Goal: Task Accomplishment & Management: Use online tool/utility

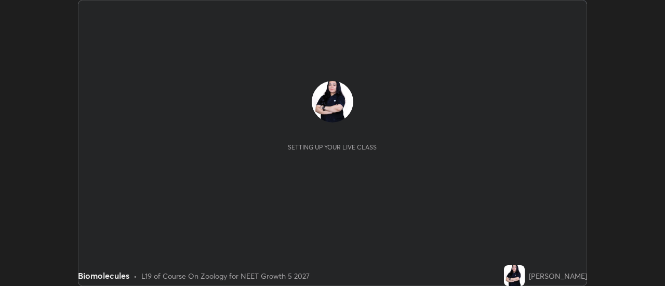
scroll to position [286, 664]
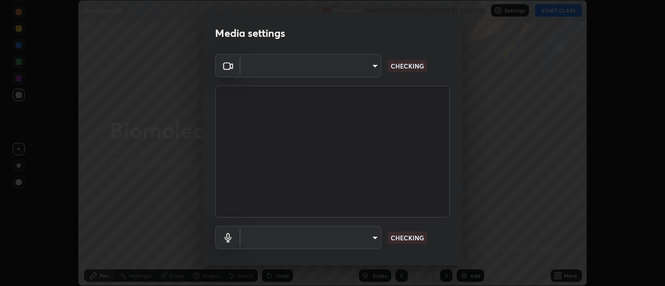
type input "515fa8dc750868be0a3e45a8a70092ebbb24a489711ff7313880db239e39e5e3"
type input "communications"
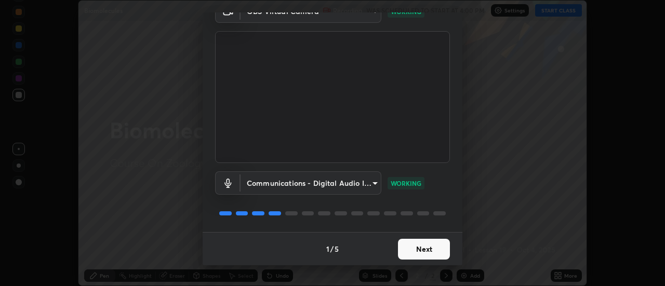
click at [432, 247] on button "Next" at bounding box center [424, 249] width 52 height 21
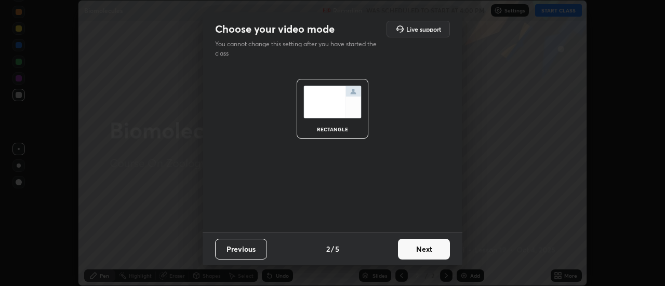
scroll to position [0, 0]
click at [434, 248] on button "Next" at bounding box center [424, 249] width 52 height 21
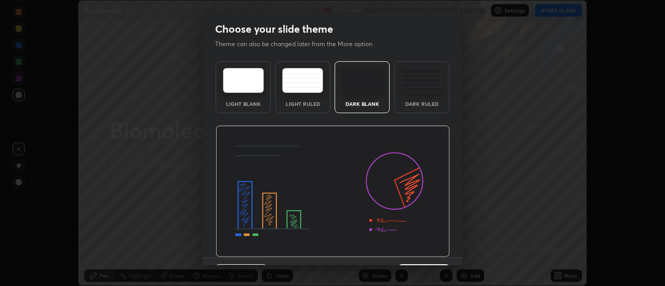
scroll to position [25, 0]
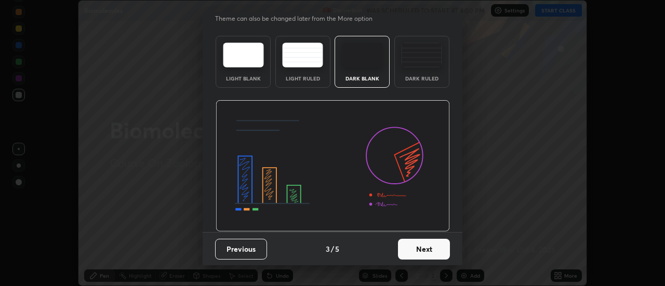
click at [422, 252] on button "Next" at bounding box center [424, 249] width 52 height 21
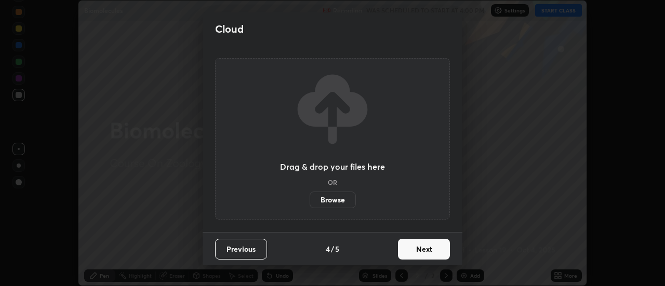
click at [431, 249] on button "Next" at bounding box center [424, 249] width 52 height 21
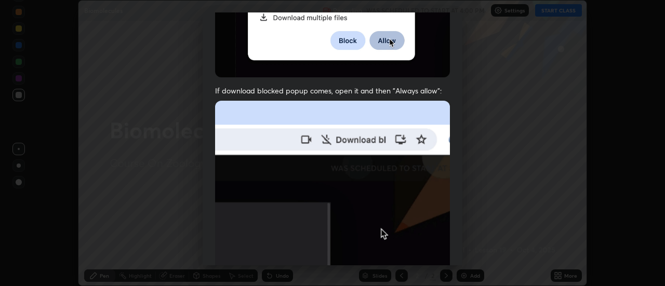
click at [415, 223] on img at bounding box center [332, 214] width 235 height 227
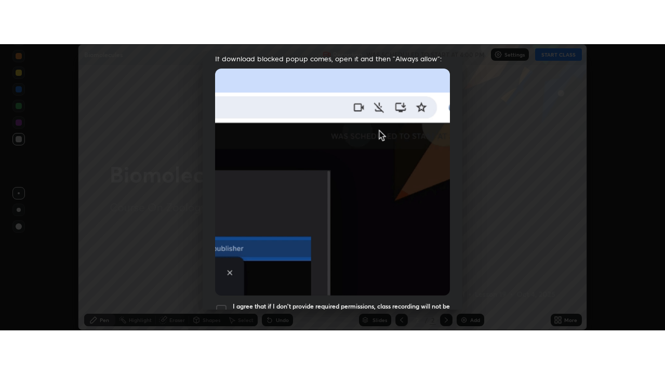
scroll to position [266, 0]
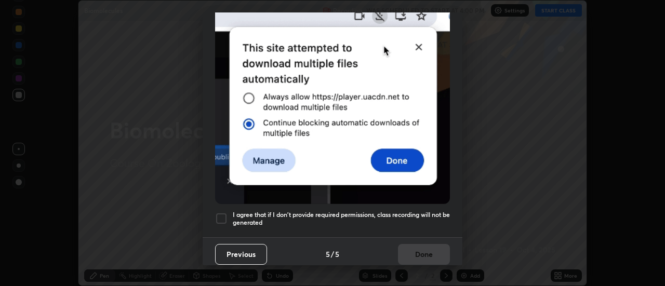
click at [222, 212] on div at bounding box center [221, 218] width 12 height 12
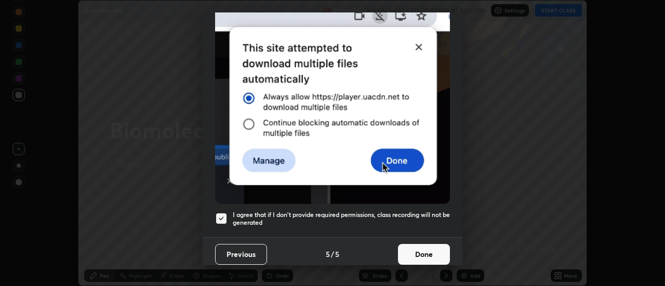
click at [427, 248] on button "Done" at bounding box center [424, 254] width 52 height 21
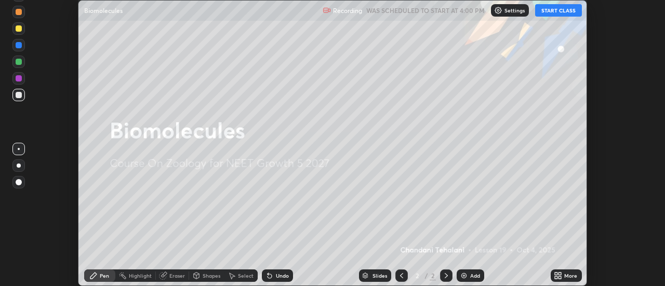
click at [564, 11] on button "START CLASS" at bounding box center [558, 10] width 47 height 12
click at [563, 274] on div "More" at bounding box center [565, 275] width 31 height 12
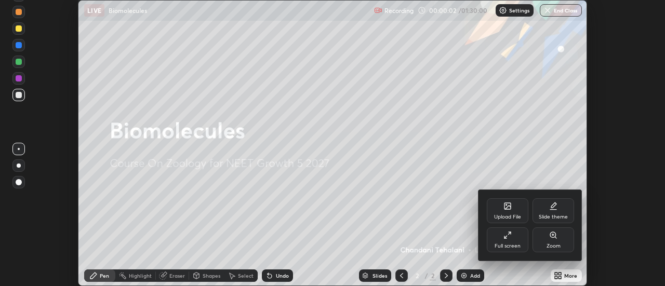
click at [554, 213] on div "Slide theme" at bounding box center [553, 210] width 42 height 25
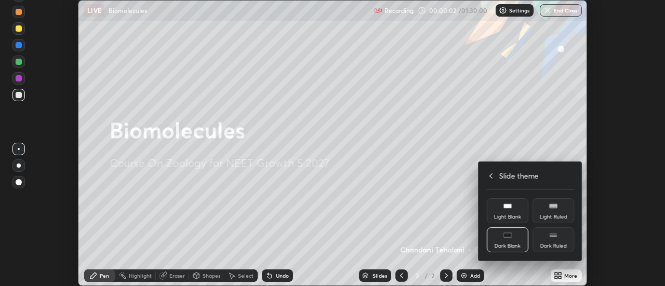
click at [556, 246] on div "Dark Ruled" at bounding box center [553, 246] width 26 height 5
click at [491, 176] on icon at bounding box center [491, 176] width 8 height 8
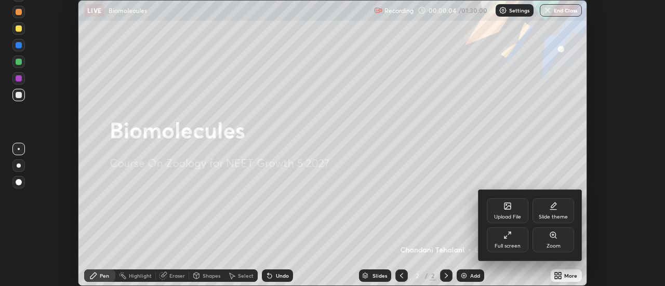
click at [507, 239] on div "Full screen" at bounding box center [508, 239] width 42 height 25
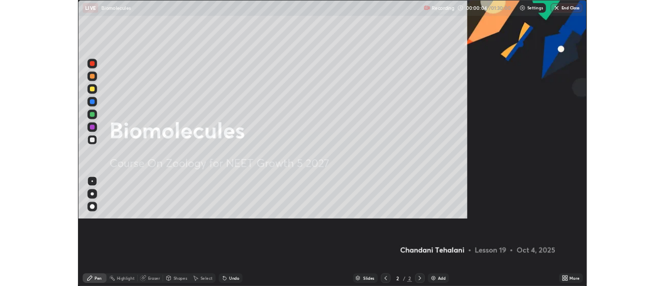
scroll to position [374, 665]
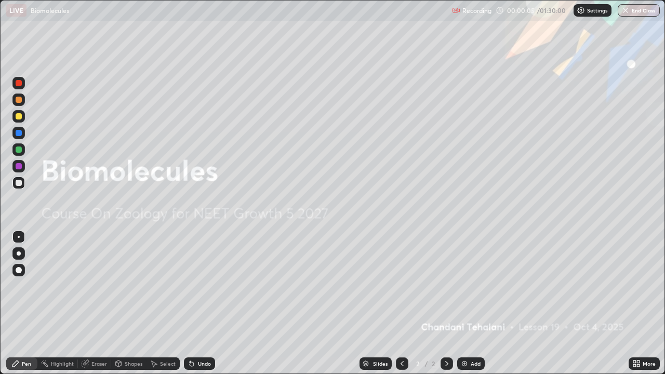
click at [467, 286] on img at bounding box center [464, 363] width 8 height 8
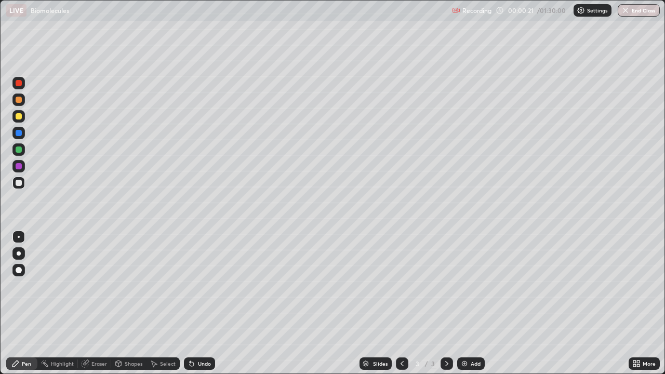
click at [19, 256] on div at bounding box center [18, 253] width 12 height 12
click at [24, 114] on div at bounding box center [18, 116] width 12 height 12
click at [14, 183] on div at bounding box center [18, 183] width 12 height 12
click at [12, 181] on div at bounding box center [18, 183] width 12 height 12
click at [204, 286] on div "Undo" at bounding box center [204, 363] width 13 height 5
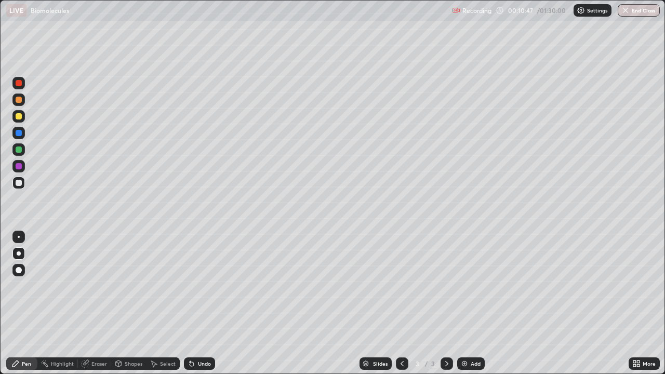
click at [203, 286] on div "Undo" at bounding box center [204, 363] width 13 height 5
click at [205, 286] on div "Undo" at bounding box center [204, 363] width 13 height 5
click at [206, 286] on div "Undo" at bounding box center [204, 363] width 13 height 5
click at [207, 286] on div "Undo" at bounding box center [204, 363] width 13 height 5
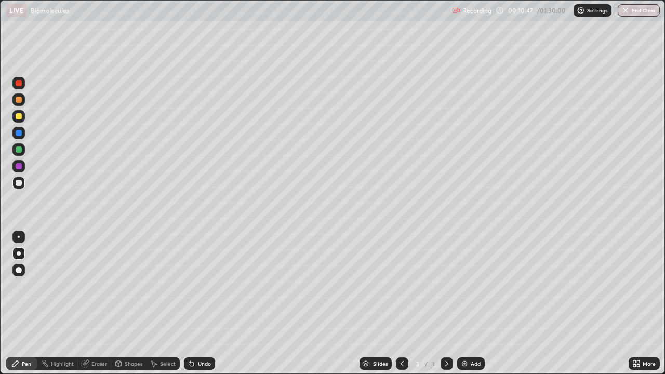
click at [208, 286] on div "Undo" at bounding box center [204, 363] width 13 height 5
click at [209, 286] on div "Undo" at bounding box center [204, 363] width 13 height 5
click at [210, 286] on div "Undo" at bounding box center [199, 363] width 31 height 12
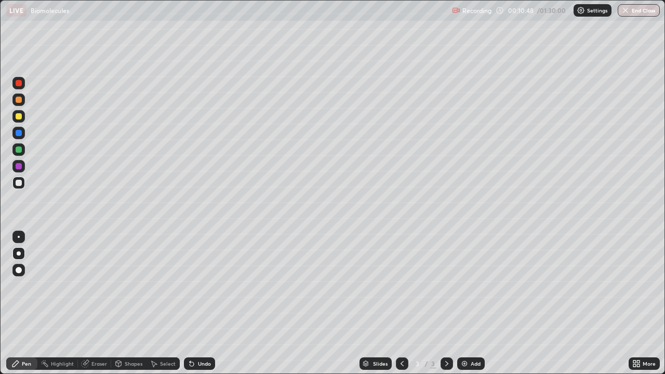
click at [210, 286] on div "Undo" at bounding box center [199, 363] width 31 height 12
click at [198, 286] on div "Undo" at bounding box center [204, 363] width 13 height 5
click at [19, 119] on div at bounding box center [19, 116] width 6 height 6
click at [200, 286] on div "Undo" at bounding box center [199, 363] width 31 height 12
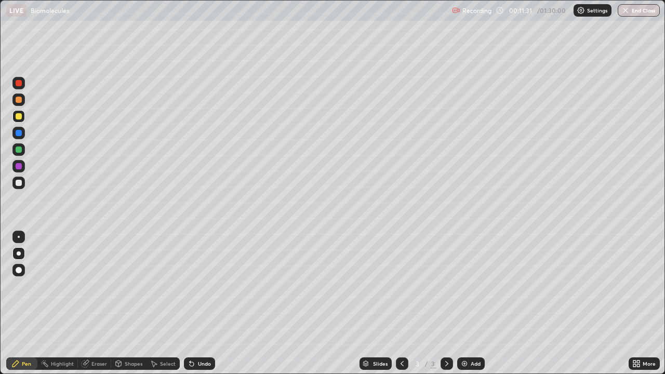
click at [18, 100] on div at bounding box center [19, 100] width 6 height 6
click at [203, 286] on div "Undo" at bounding box center [204, 363] width 13 height 5
click at [202, 286] on div "Undo" at bounding box center [204, 363] width 13 height 5
click at [199, 286] on div "Undo" at bounding box center [204, 363] width 13 height 5
click at [200, 286] on div "Undo" at bounding box center [204, 363] width 13 height 5
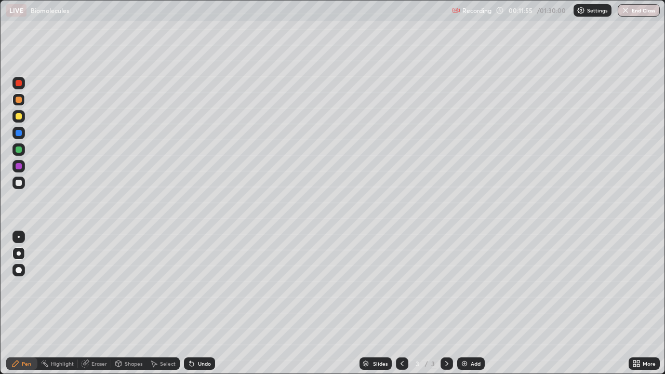
click at [202, 286] on div "Undo" at bounding box center [199, 363] width 31 height 12
click at [201, 286] on div "Undo" at bounding box center [199, 363] width 31 height 12
click at [202, 286] on div "Undo" at bounding box center [199, 363] width 31 height 12
click at [203, 286] on div "Undo" at bounding box center [199, 363] width 31 height 12
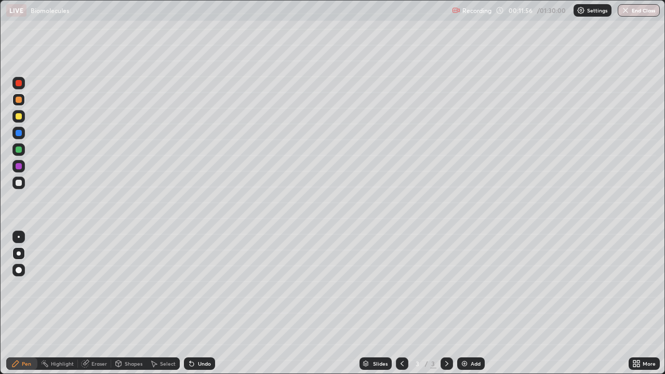
click at [202, 286] on div "Undo" at bounding box center [197, 363] width 35 height 21
click at [200, 286] on div "Undo" at bounding box center [197, 363] width 35 height 21
click at [201, 286] on div "Undo" at bounding box center [197, 363] width 35 height 21
click at [200, 286] on div "Undo" at bounding box center [197, 363] width 35 height 21
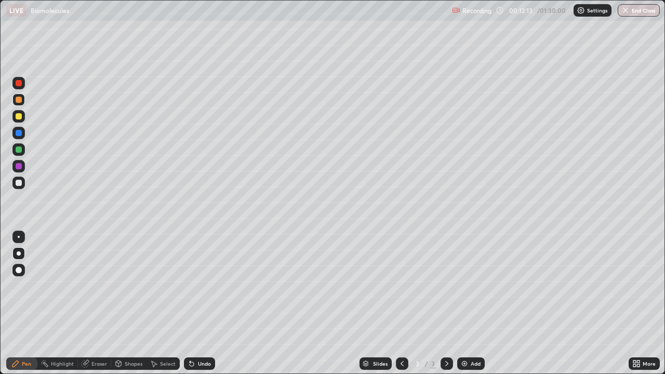
click at [18, 85] on div at bounding box center [19, 83] width 6 height 6
click at [17, 83] on div at bounding box center [19, 83] width 6 height 6
click at [16, 183] on div at bounding box center [19, 183] width 6 height 6
click at [18, 151] on div at bounding box center [19, 149] width 6 height 6
click at [18, 183] on div at bounding box center [19, 183] width 6 height 6
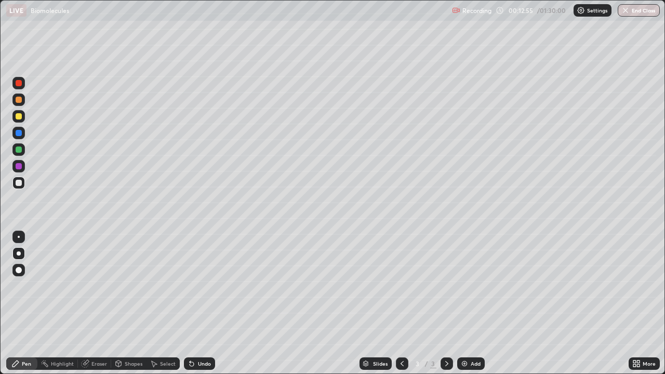
click at [18, 181] on div at bounding box center [19, 183] width 6 height 6
click at [17, 181] on div at bounding box center [19, 183] width 6 height 6
click at [19, 102] on div at bounding box center [19, 100] width 6 height 6
click at [18, 101] on div at bounding box center [19, 100] width 6 height 6
click at [20, 115] on div at bounding box center [19, 116] width 6 height 6
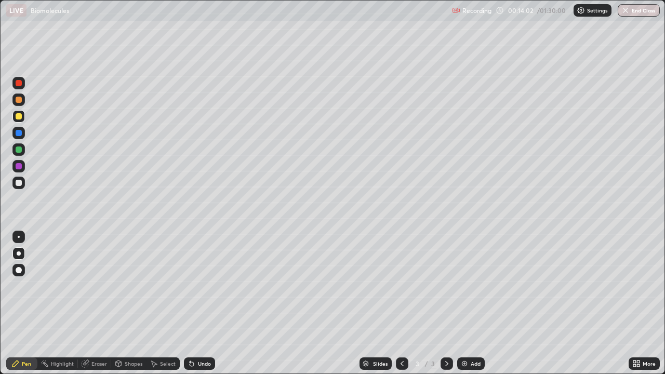
click at [201, 286] on div "Undo" at bounding box center [204, 363] width 13 height 5
click at [196, 286] on div "Undo" at bounding box center [199, 363] width 31 height 12
click at [44, 286] on circle at bounding box center [43, 360] width 1 height 1
click at [44, 286] on icon at bounding box center [44, 363] width 1 height 1
click at [465, 286] on img at bounding box center [464, 363] width 8 height 8
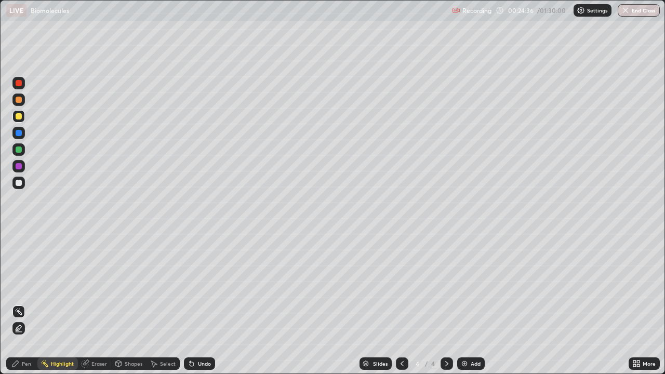
click at [16, 183] on div at bounding box center [19, 183] width 6 height 6
click at [18, 184] on div at bounding box center [19, 183] width 6 height 6
click at [24, 286] on div "Pen" at bounding box center [26, 363] width 9 height 5
click at [16, 118] on div at bounding box center [18, 116] width 12 height 12
click at [198, 286] on div "Undo" at bounding box center [204, 363] width 13 height 5
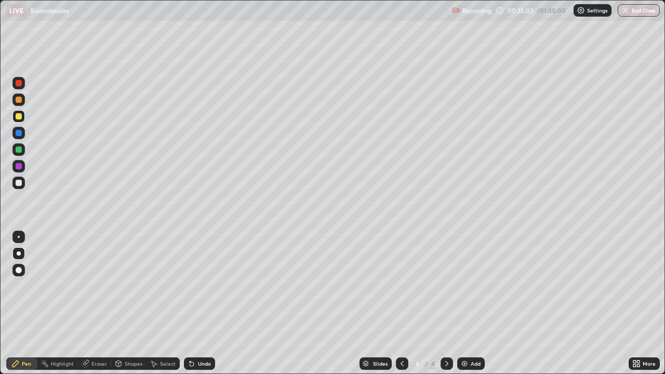
click at [198, 286] on div "Undo" at bounding box center [204, 363] width 13 height 5
click at [17, 181] on div at bounding box center [19, 183] width 6 height 6
click at [199, 286] on div "Undo" at bounding box center [204, 363] width 13 height 5
click at [200, 286] on div "Undo" at bounding box center [204, 363] width 13 height 5
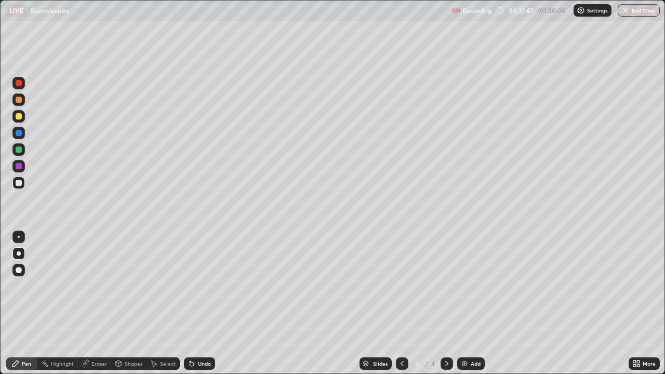
click at [202, 286] on div "Undo" at bounding box center [204, 363] width 13 height 5
click at [206, 286] on div "Undo" at bounding box center [204, 363] width 13 height 5
click at [205, 286] on div "Undo" at bounding box center [204, 363] width 13 height 5
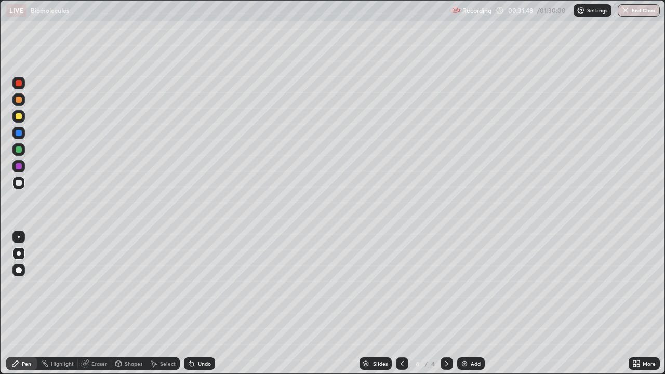
click at [204, 286] on div "Undo" at bounding box center [204, 363] width 13 height 5
click at [203, 286] on div "Undo" at bounding box center [204, 363] width 13 height 5
click at [199, 286] on div "Undo" at bounding box center [204, 363] width 13 height 5
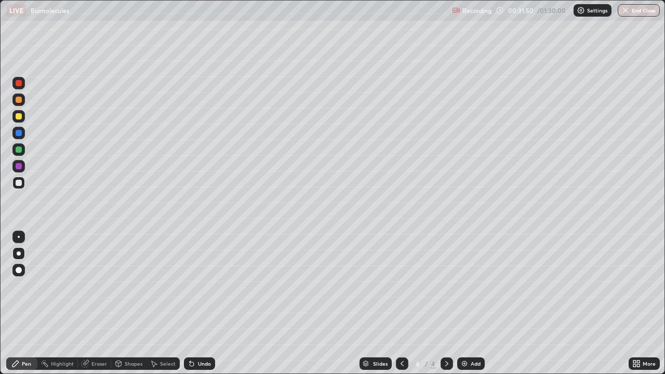
click at [198, 286] on div "Undo" at bounding box center [204, 363] width 13 height 5
click at [195, 286] on div "Undo" at bounding box center [199, 363] width 31 height 12
click at [465, 286] on img at bounding box center [464, 363] width 8 height 8
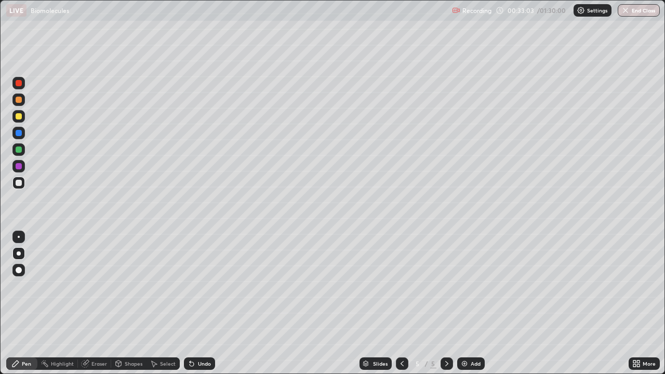
click at [200, 286] on div "Undo" at bounding box center [199, 363] width 31 height 12
click at [401, 286] on icon at bounding box center [402, 363] width 8 height 8
click at [448, 286] on icon at bounding box center [446, 363] width 8 height 8
click at [467, 286] on img at bounding box center [464, 363] width 8 height 8
click at [18, 100] on div at bounding box center [19, 100] width 6 height 6
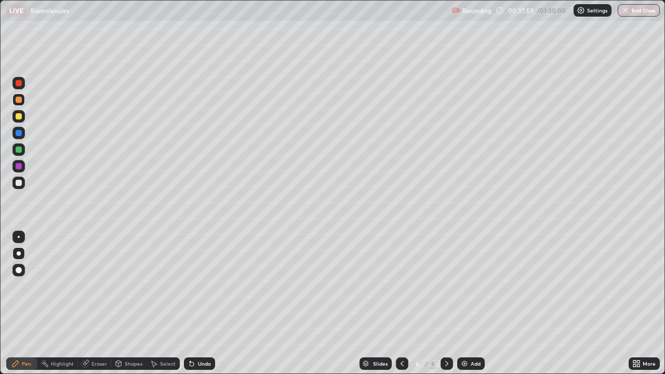
click at [18, 183] on div at bounding box center [19, 183] width 6 height 6
click at [14, 183] on div at bounding box center [18, 183] width 12 height 12
click at [198, 286] on div "Undo" at bounding box center [199, 363] width 31 height 12
click at [193, 286] on div "Undo" at bounding box center [199, 363] width 31 height 12
click at [16, 101] on div at bounding box center [19, 100] width 6 height 6
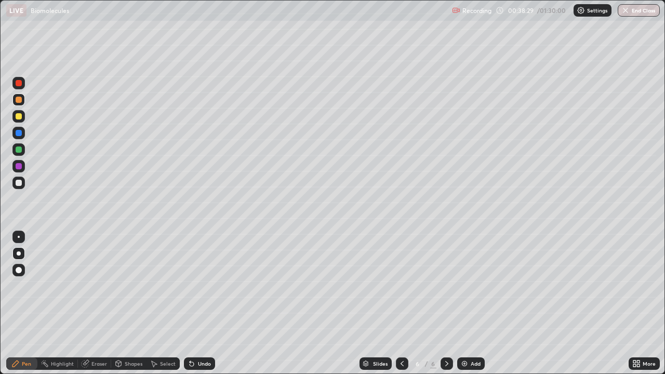
click at [16, 100] on div at bounding box center [19, 100] width 6 height 6
click at [18, 100] on div at bounding box center [19, 100] width 6 height 6
click at [14, 102] on div at bounding box center [18, 99] width 12 height 12
click at [18, 185] on div at bounding box center [19, 183] width 6 height 6
click at [18, 184] on div at bounding box center [19, 183] width 6 height 6
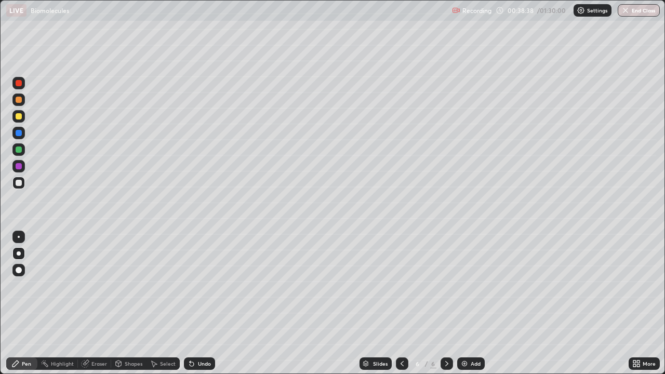
click at [18, 184] on div at bounding box center [19, 183] width 6 height 6
click at [18, 118] on div at bounding box center [19, 116] width 6 height 6
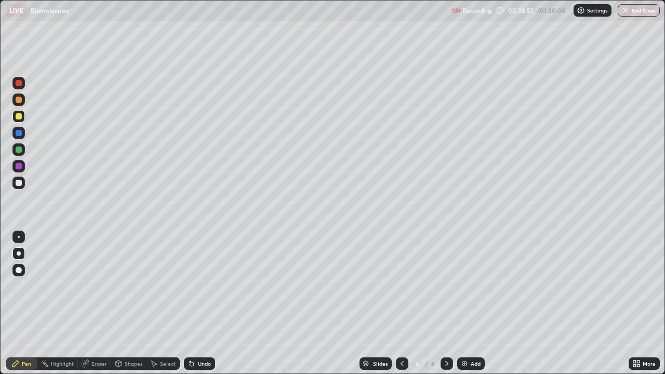
click at [200, 286] on div "Undo" at bounding box center [204, 363] width 13 height 5
click at [206, 286] on div "Undo" at bounding box center [199, 363] width 31 height 12
click at [202, 286] on div "Undo" at bounding box center [204, 363] width 13 height 5
click at [206, 286] on div "Undo" at bounding box center [204, 363] width 13 height 5
click at [208, 286] on div "Undo" at bounding box center [204, 363] width 13 height 5
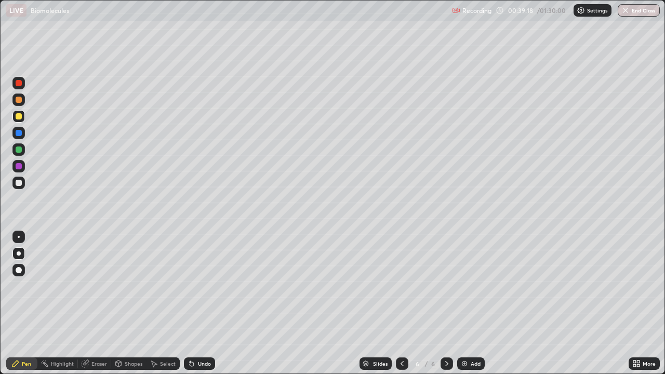
click at [19, 100] on div at bounding box center [19, 100] width 6 height 6
click at [18, 98] on div at bounding box center [19, 100] width 6 height 6
click at [200, 286] on div "Undo" at bounding box center [204, 363] width 13 height 5
click at [18, 186] on div at bounding box center [18, 183] width 12 height 12
click at [17, 185] on div at bounding box center [19, 183] width 6 height 6
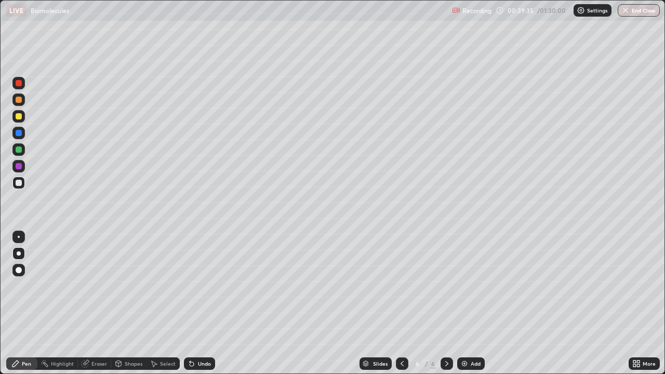
click at [17, 185] on div at bounding box center [19, 183] width 6 height 6
click at [19, 183] on div at bounding box center [19, 183] width 6 height 6
click at [17, 184] on div at bounding box center [19, 183] width 6 height 6
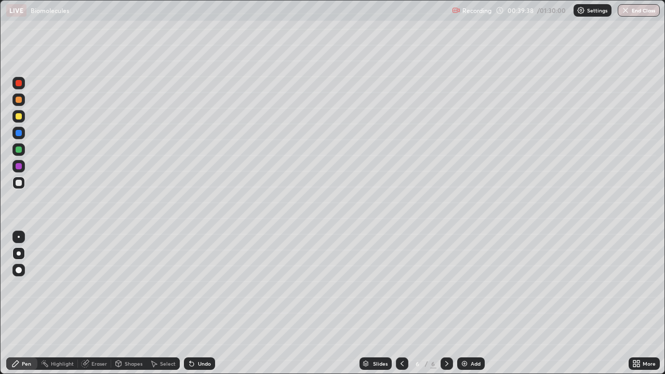
click at [17, 184] on div at bounding box center [19, 183] width 6 height 6
click at [161, 286] on div "Select" at bounding box center [168, 363] width 16 height 5
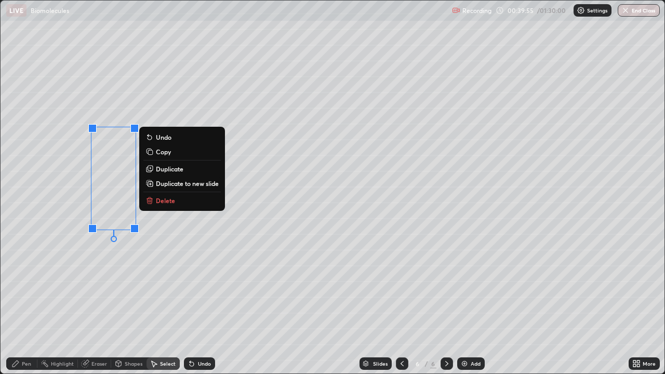
click at [168, 170] on p "Duplicate" at bounding box center [170, 169] width 28 height 8
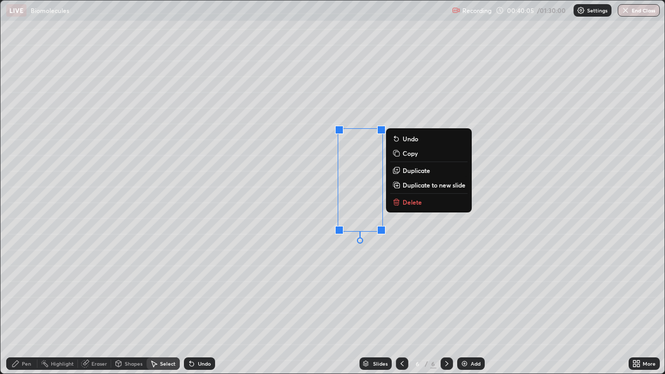
click at [23, 286] on div "Pen" at bounding box center [26, 363] width 9 height 5
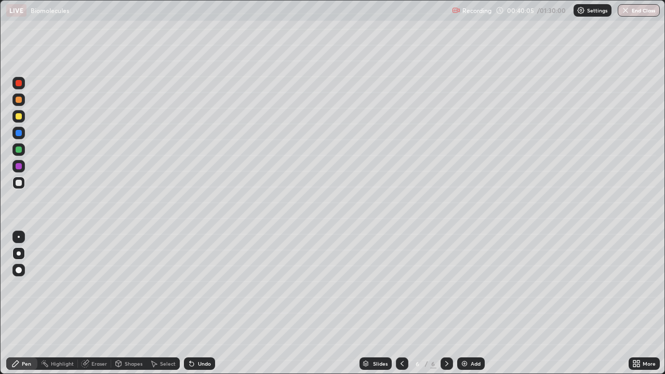
click at [19, 269] on div at bounding box center [19, 270] width 6 height 6
click at [21, 104] on div at bounding box center [18, 99] width 12 height 12
click at [19, 251] on div at bounding box center [19, 253] width 4 height 4
click at [18, 183] on div at bounding box center [19, 183] width 6 height 6
click at [205, 286] on div "Undo" at bounding box center [204, 363] width 13 height 5
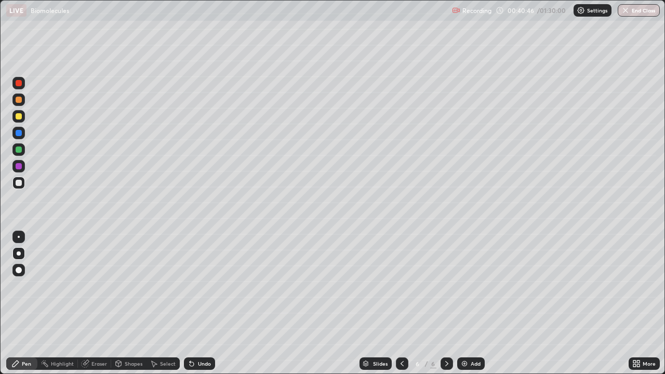
click at [20, 120] on div at bounding box center [18, 116] width 12 height 12
click at [22, 286] on div "Pen" at bounding box center [26, 363] width 9 height 5
click at [199, 286] on div "Undo" at bounding box center [204, 363] width 13 height 5
click at [18, 183] on div at bounding box center [19, 183] width 6 height 6
click at [17, 180] on div at bounding box center [19, 183] width 6 height 6
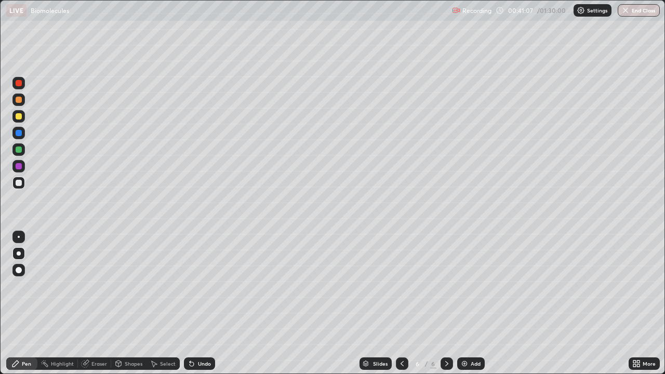
click at [17, 180] on div at bounding box center [19, 183] width 6 height 6
click at [16, 181] on div at bounding box center [19, 183] width 6 height 6
click at [17, 180] on div at bounding box center [19, 183] width 6 height 6
click at [19, 84] on div at bounding box center [19, 83] width 6 height 6
click at [17, 120] on div at bounding box center [18, 116] width 12 height 12
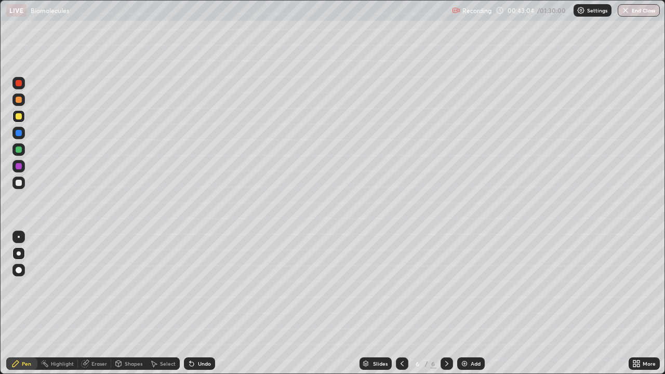
click at [201, 286] on div "Undo" at bounding box center [199, 363] width 31 height 12
click at [464, 286] on img at bounding box center [464, 363] width 8 height 8
click at [198, 286] on div "Undo" at bounding box center [204, 363] width 13 height 5
click at [199, 286] on div "Undo" at bounding box center [204, 363] width 13 height 5
click at [401, 286] on icon at bounding box center [402, 363] width 8 height 8
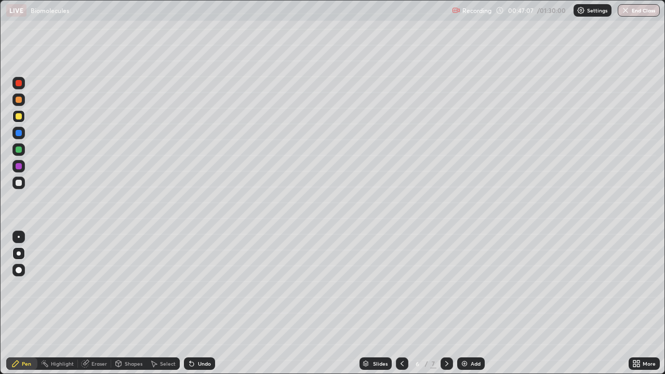
click at [446, 286] on icon at bounding box center [446, 363] width 8 height 8
click at [464, 286] on img at bounding box center [464, 363] width 8 height 8
click at [15, 183] on div at bounding box center [18, 183] width 12 height 12
click at [198, 286] on div "Undo" at bounding box center [204, 363] width 13 height 5
click at [17, 185] on div at bounding box center [19, 183] width 6 height 6
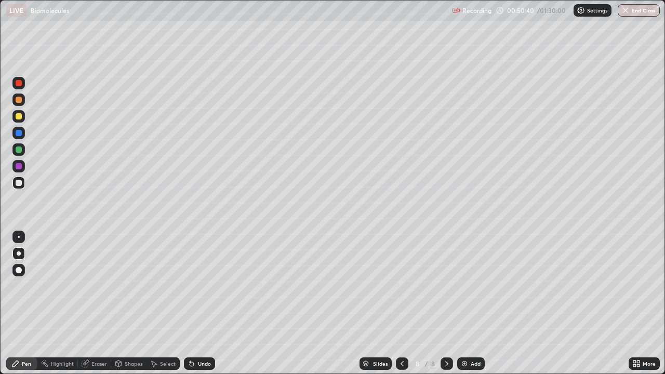
click at [16, 184] on div at bounding box center [19, 183] width 6 height 6
click at [196, 286] on div "Undo" at bounding box center [199, 363] width 31 height 12
click at [18, 98] on div at bounding box center [19, 100] width 6 height 6
click at [17, 99] on div at bounding box center [19, 100] width 6 height 6
click at [19, 118] on div at bounding box center [19, 116] width 6 height 6
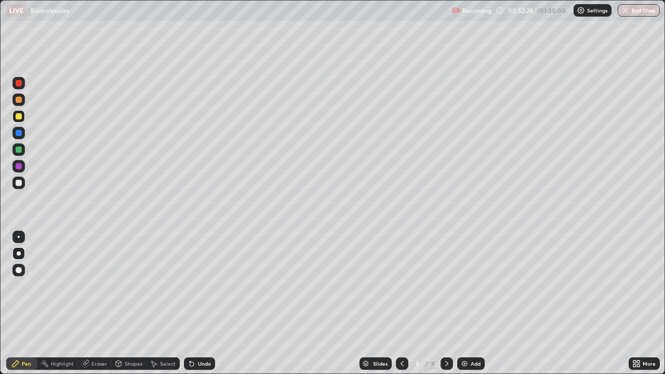
click at [20, 188] on div at bounding box center [18, 183] width 12 height 12
click at [16, 84] on div at bounding box center [19, 83] width 6 height 6
click at [204, 286] on div "Undo" at bounding box center [204, 363] width 13 height 5
click at [19, 116] on div at bounding box center [19, 116] width 6 height 6
click at [22, 100] on div at bounding box center [18, 99] width 12 height 12
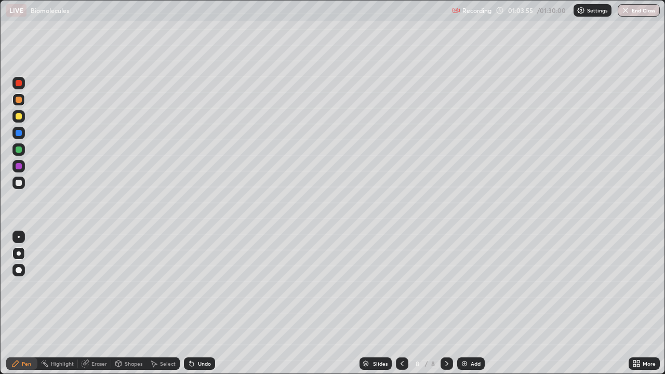
click at [461, 286] on img at bounding box center [464, 363] width 8 height 8
click at [19, 102] on div at bounding box center [19, 100] width 6 height 6
click at [463, 286] on img at bounding box center [464, 363] width 8 height 8
click at [200, 286] on div "Undo" at bounding box center [204, 363] width 13 height 5
click at [205, 286] on div "Undo" at bounding box center [199, 363] width 31 height 12
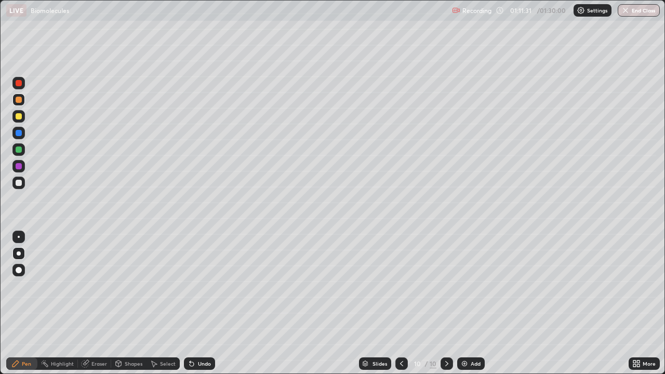
click at [466, 286] on img at bounding box center [464, 363] width 8 height 8
click at [17, 116] on div at bounding box center [19, 116] width 6 height 6
click at [19, 269] on div at bounding box center [19, 270] width 6 height 6
click at [18, 269] on div at bounding box center [19, 270] width 6 height 6
click at [19, 101] on div at bounding box center [19, 100] width 6 height 6
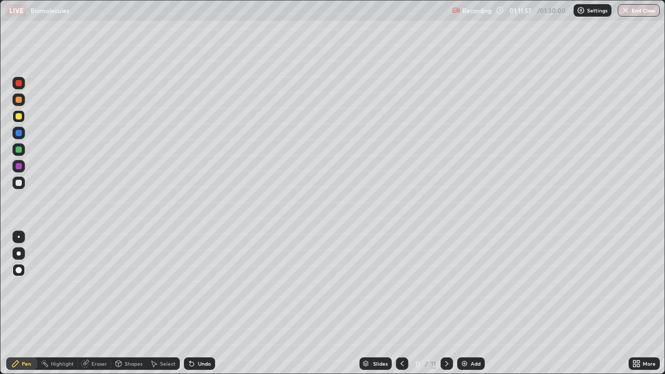
click at [18, 101] on div at bounding box center [19, 100] width 6 height 6
click at [198, 286] on div "Undo" at bounding box center [204, 363] width 13 height 5
click at [15, 184] on div at bounding box center [18, 183] width 12 height 12
click at [14, 187] on div at bounding box center [18, 183] width 12 height 12
click at [18, 237] on div at bounding box center [19, 237] width 2 height 2
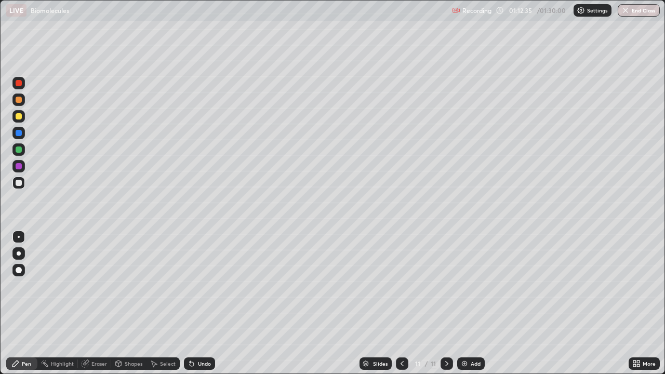
click at [20, 252] on div at bounding box center [19, 253] width 4 height 4
click at [197, 286] on div "Undo" at bounding box center [199, 363] width 31 height 12
click at [457, 286] on div "Add" at bounding box center [471, 363] width 28 height 12
click at [18, 100] on div at bounding box center [19, 100] width 6 height 6
click at [201, 286] on div "Undo" at bounding box center [199, 363] width 31 height 12
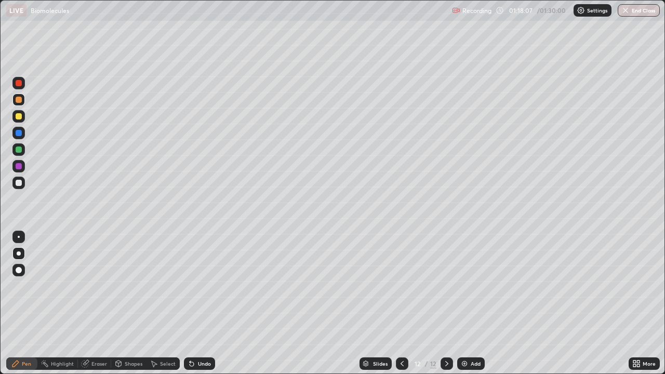
click at [17, 185] on div at bounding box center [19, 183] width 6 height 6
click at [194, 286] on div "Undo" at bounding box center [199, 363] width 31 height 12
click at [586, 286] on div "Slides 12 / 12 Add" at bounding box center [421, 363] width 413 height 21
click at [200, 286] on div "Undo" at bounding box center [204, 363] width 13 height 5
click at [203, 286] on div "Undo" at bounding box center [199, 363] width 31 height 12
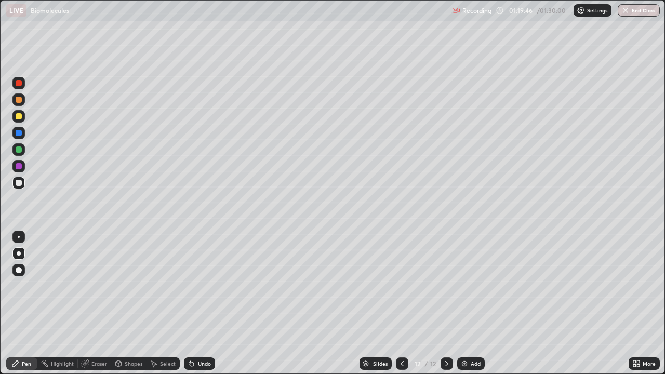
click at [195, 286] on div "Undo" at bounding box center [199, 363] width 31 height 12
click at [462, 286] on img at bounding box center [464, 363] width 8 height 8
click at [203, 286] on div "Undo" at bounding box center [199, 363] width 31 height 12
click at [203, 286] on div "Undo" at bounding box center [204, 363] width 13 height 5
click at [18, 120] on div at bounding box center [18, 116] width 12 height 12
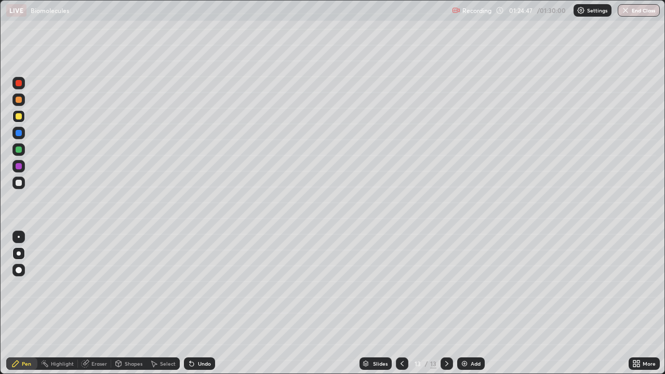
click at [18, 183] on div at bounding box center [19, 183] width 6 height 6
click at [639, 12] on button "End Class" at bounding box center [638, 10] width 41 height 12
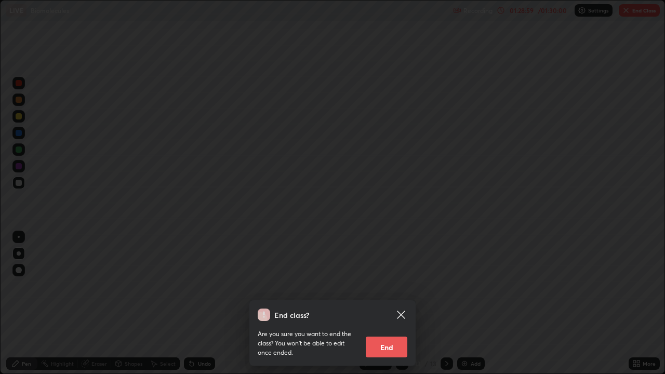
click at [390, 286] on button "End" at bounding box center [387, 346] width 42 height 21
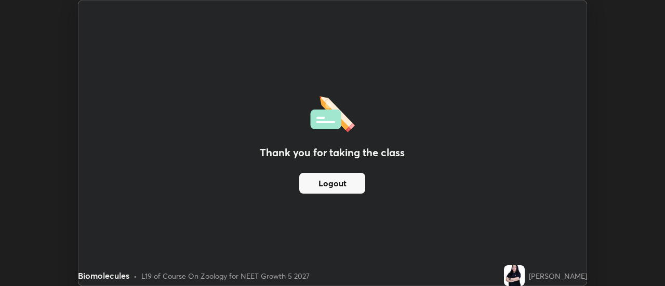
scroll to position [51638, 51260]
